Goal: Task Accomplishment & Management: Manage account settings

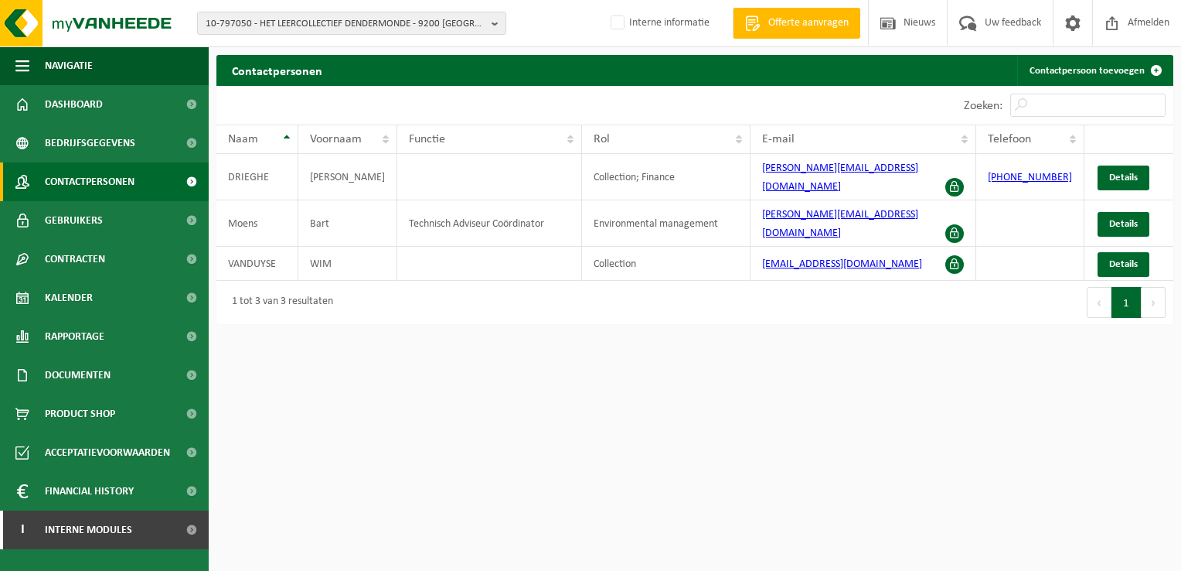
click at [248, 23] on span "10-797050 - HET LEERCOLLECTIEF DENDERMONDE - 9200 DENDERMONDE, LEOPOLD II-LAAN …" at bounding box center [346, 23] width 280 height 23
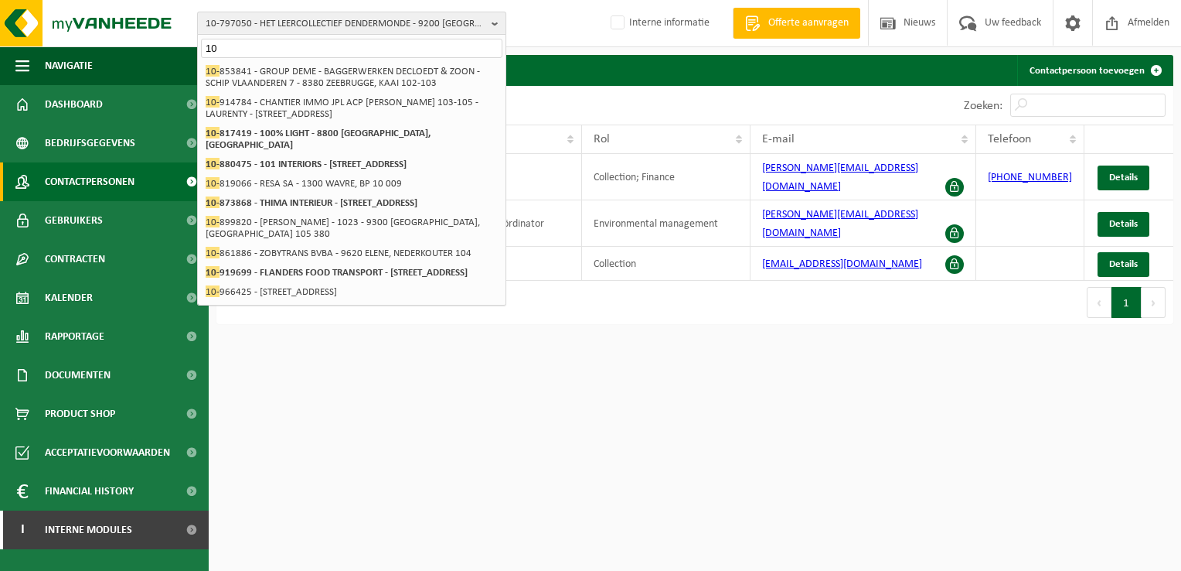
type input "1"
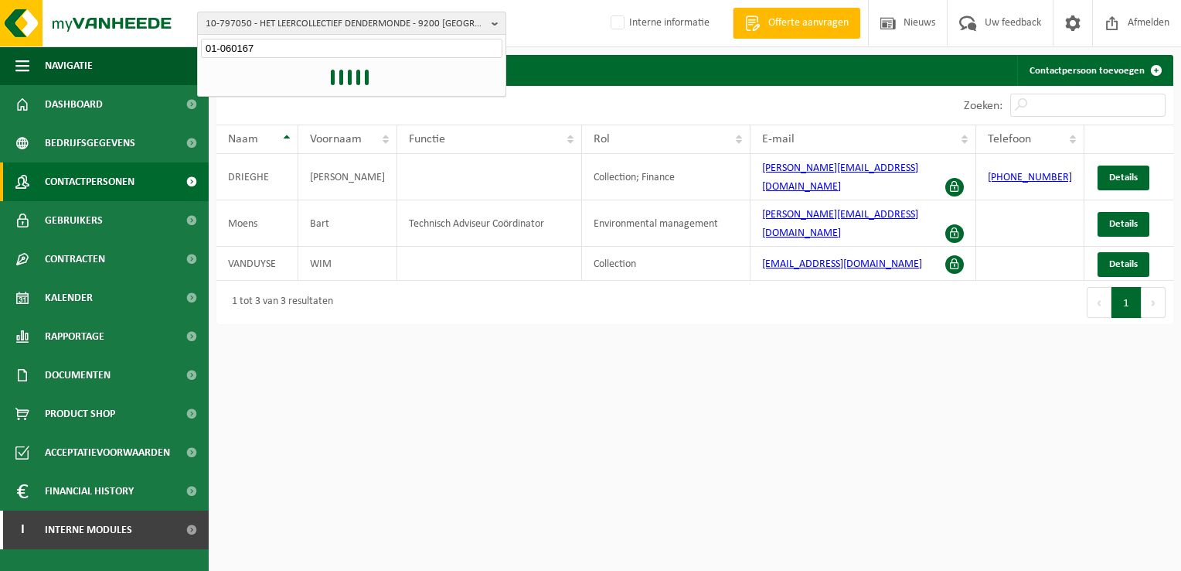
type input "01-060167"
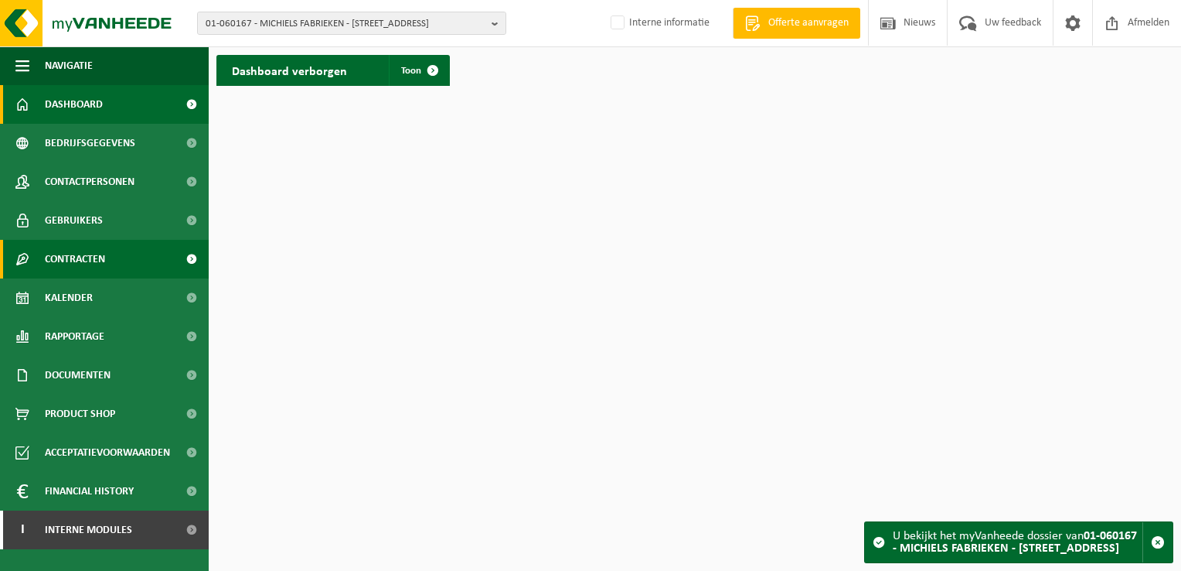
click at [60, 254] on span "Contracten" at bounding box center [75, 259] width 60 height 39
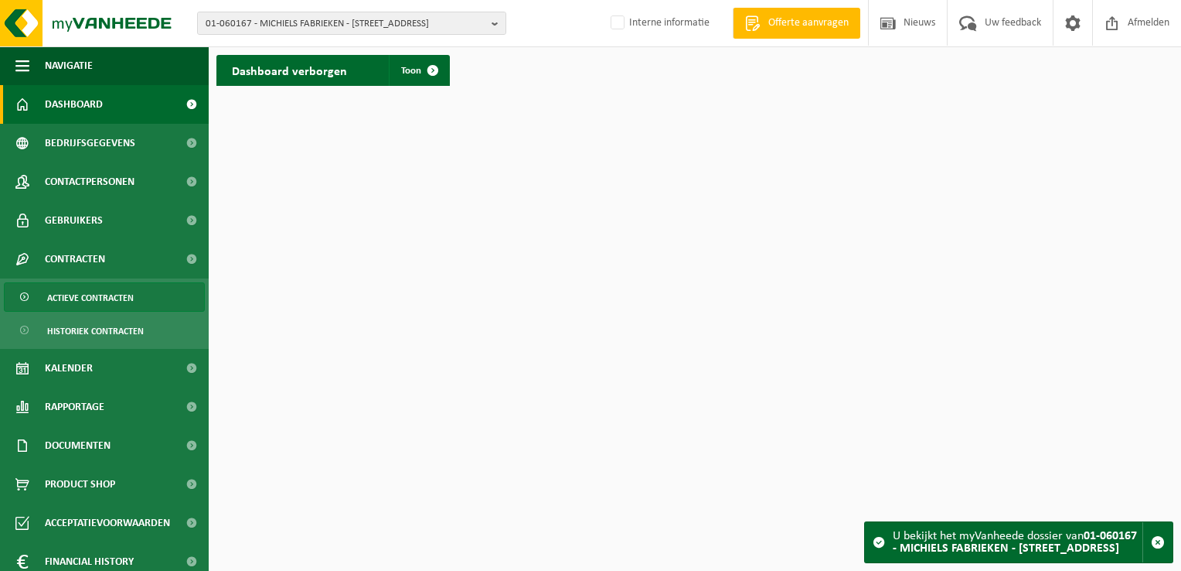
click at [103, 295] on span "Actieve contracten" at bounding box center [90, 297] width 87 height 29
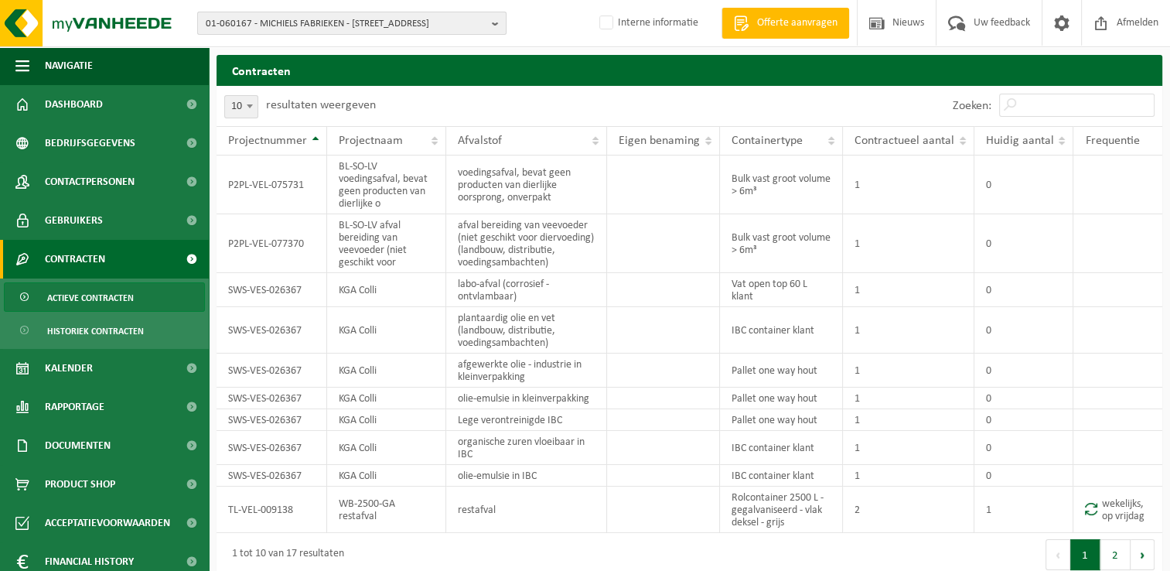
click at [380, 19] on span "01-060167 - MICHIELS FABRIEKEN - [STREET_ADDRESS]" at bounding box center [346, 23] width 280 height 23
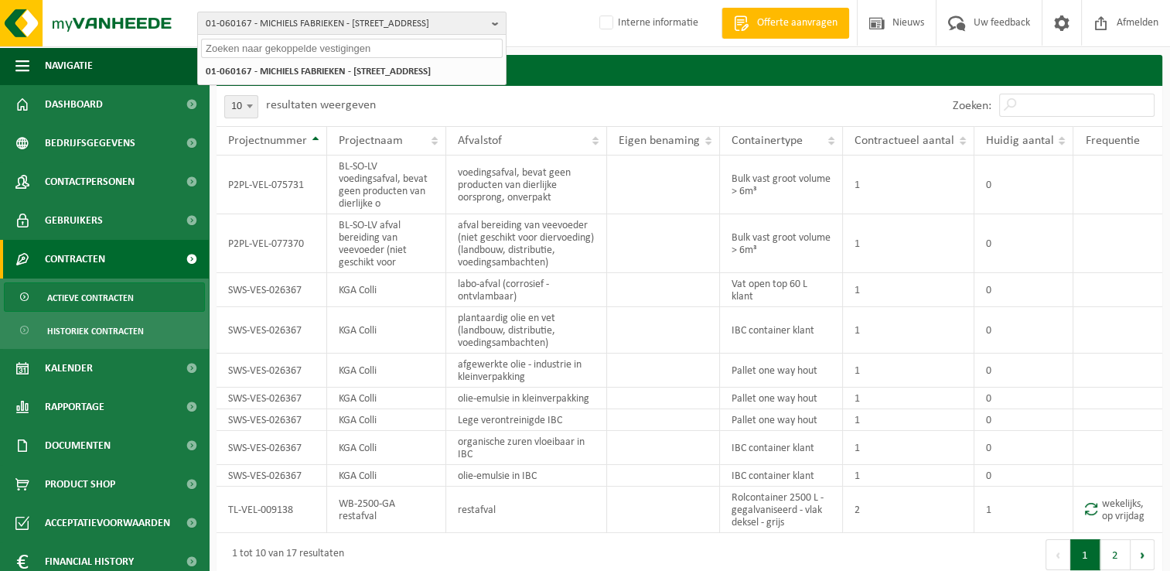
click at [563, 14] on div "01-060167 - MICHIELS FABRIEKEN - 9870 ZULTE, VIJVESTRAAT 200 01-060167 - MICHIE…" at bounding box center [585, 23] width 1170 height 47
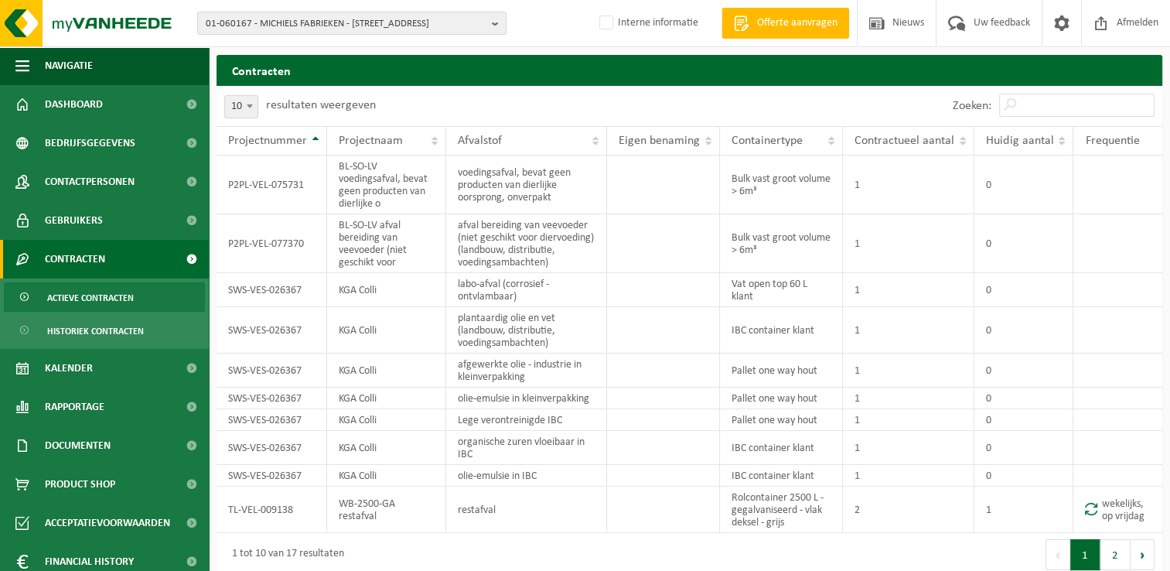
click at [77, 295] on span "Actieve contracten" at bounding box center [90, 297] width 87 height 29
drag, startPoint x: 0, startPoint y: 0, endPoint x: 68, endPoint y: 333, distance: 340.1
click at [68, 333] on span "Historiek contracten" at bounding box center [95, 330] width 97 height 29
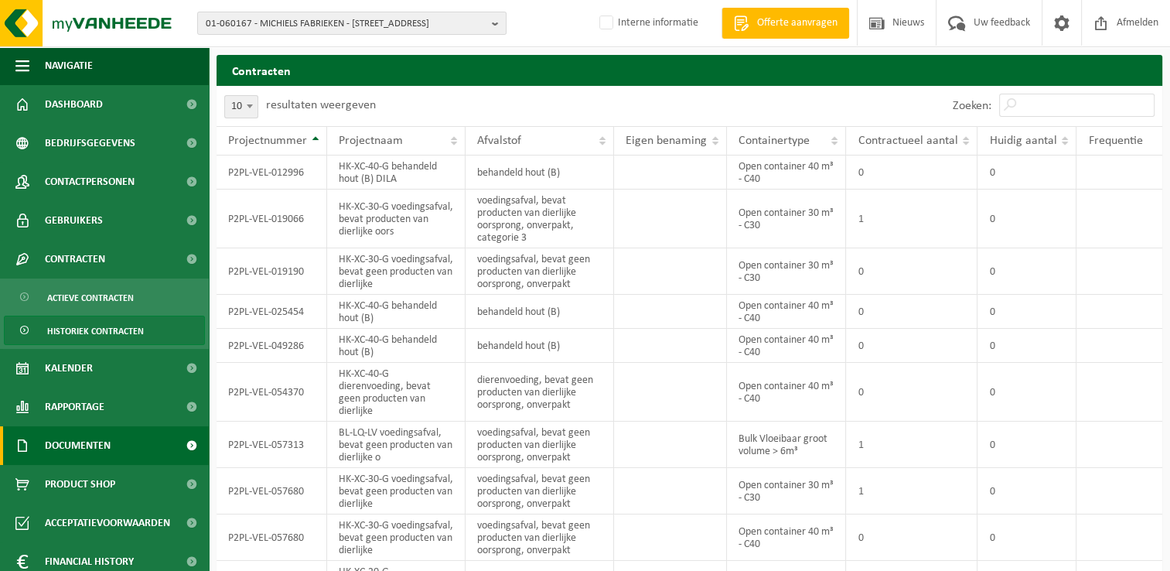
scroll to position [48, 0]
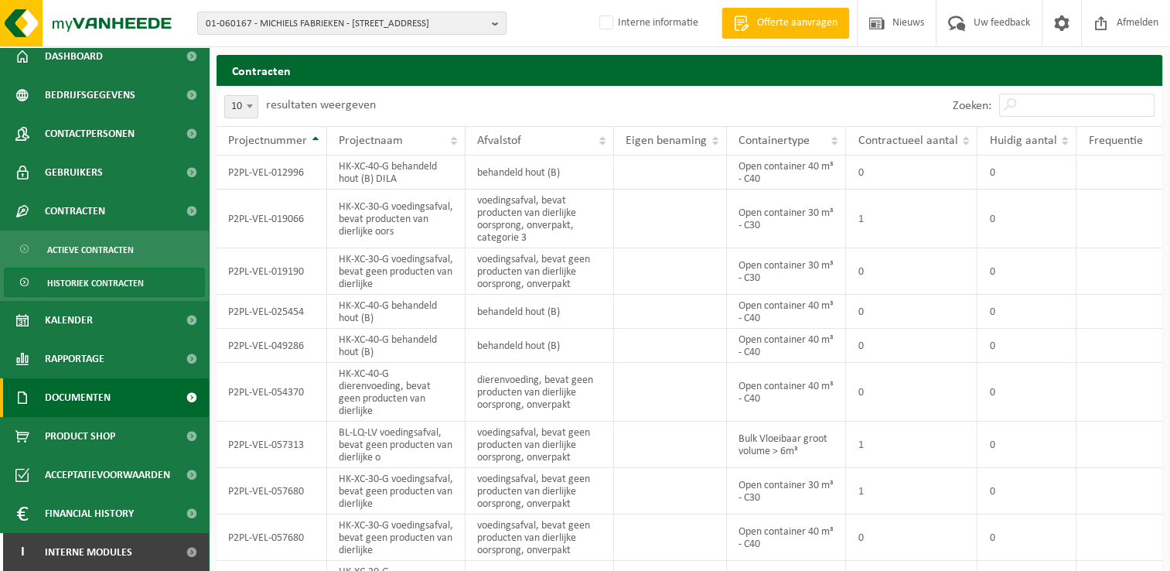
click at [68, 398] on span "Documenten" at bounding box center [78, 397] width 66 height 39
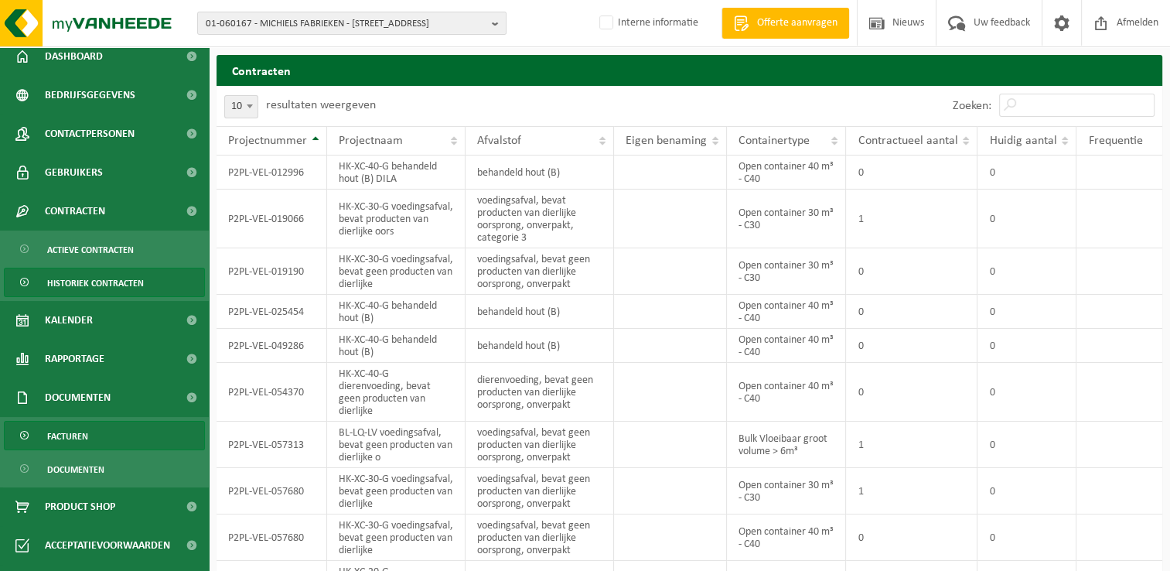
click at [71, 441] on span "Facturen" at bounding box center [67, 435] width 41 height 29
